Goal: Task Accomplishment & Management: Complete application form

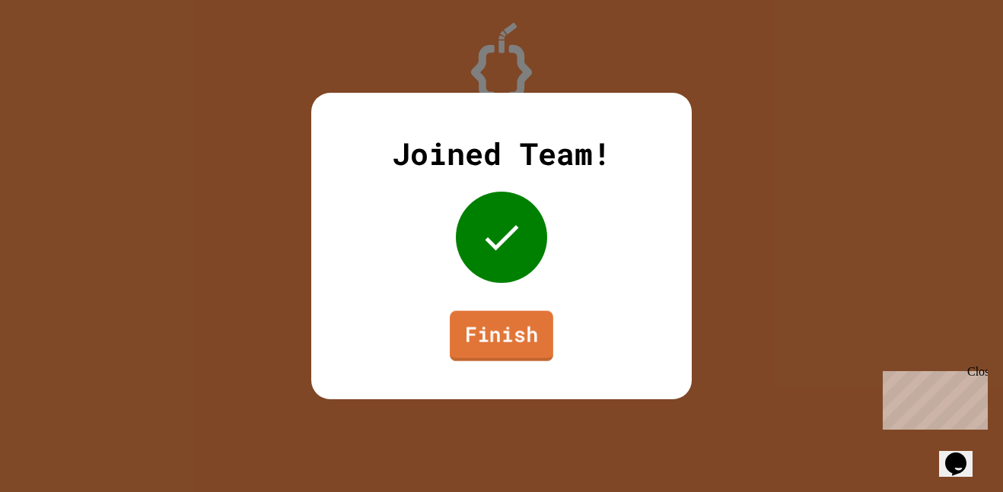
click at [492, 342] on link "Finish" at bounding box center [502, 336] width 104 height 50
